Goal: Navigation & Orientation: Go to known website

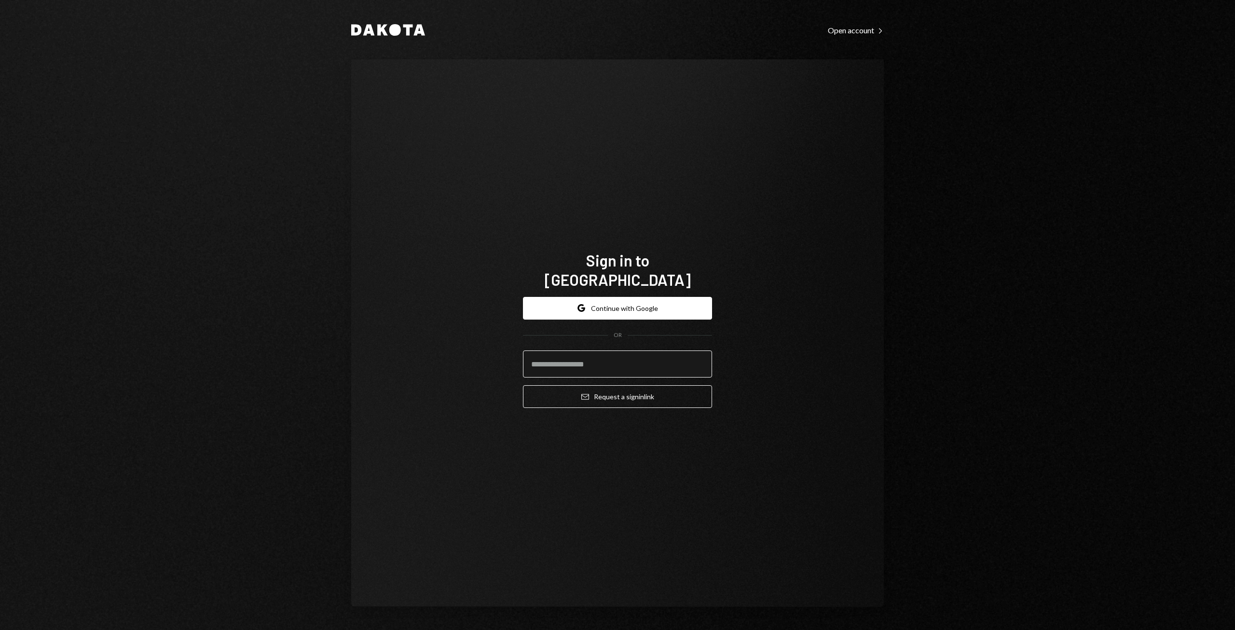
click at [546, 357] on input "email" at bounding box center [617, 363] width 189 height 27
type input "**********"
click at [607, 297] on button "Google Continue with Google" at bounding box center [617, 308] width 189 height 23
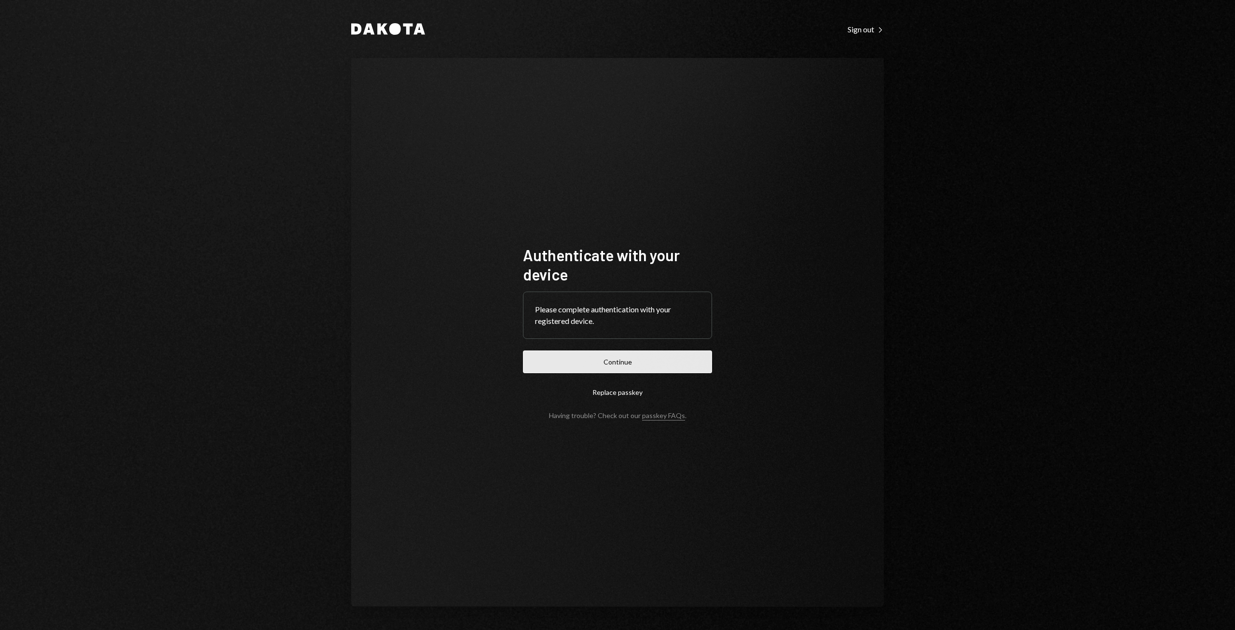
click at [605, 363] on button "Continue" at bounding box center [617, 361] width 189 height 23
